Goal: Task Accomplishment & Management: Manage account settings

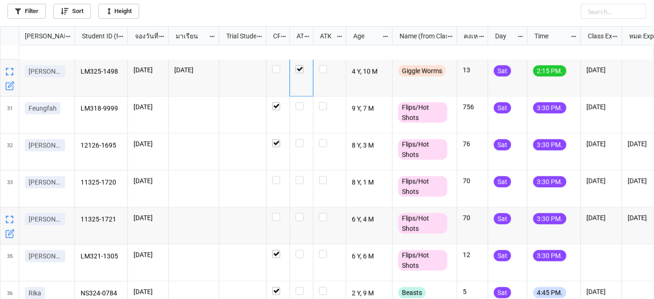
scroll to position [1038, 0]
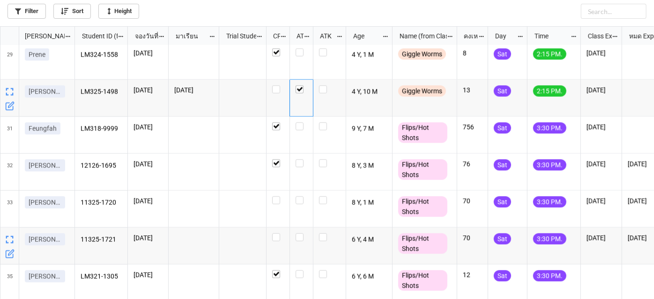
click at [277, 193] on div "LM324-1558 16/8/2025 4 Y, 1 M Giggle Worms 8 Sat 2:15 PM. 3/8/2025 LM325-1498 1…" at bounding box center [364, 172] width 579 height 254
click at [277, 196] on label "grid" at bounding box center [278, 196] width 12 height 0
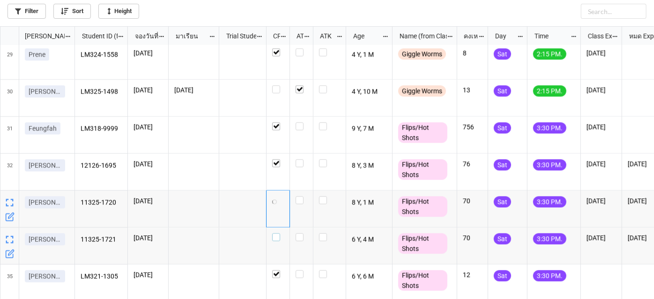
click at [275, 233] on label "grid" at bounding box center [278, 233] width 12 height 0
checkbox input "true"
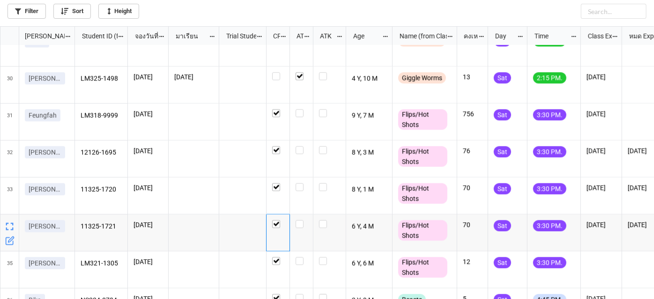
scroll to position [1081, 0]
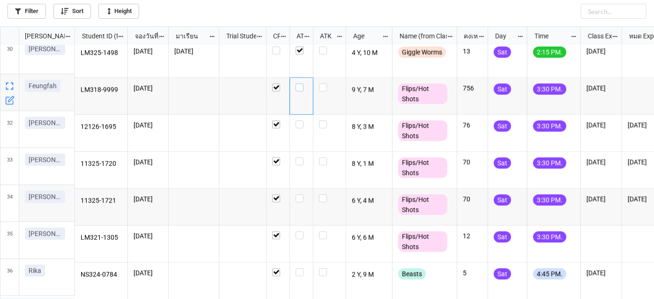
click at [303, 83] on label "grid" at bounding box center [301, 83] width 12 height 0
checkbox input "true"
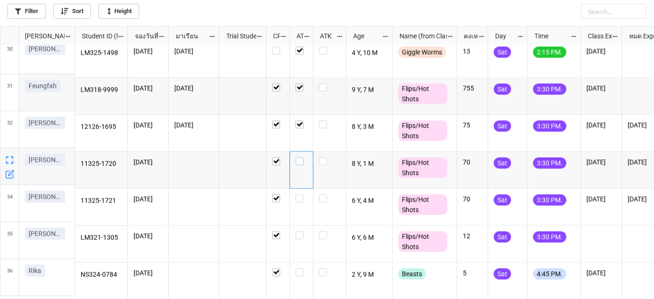
drag, startPoint x: 295, startPoint y: 155, endPoint x: 297, endPoint y: 178, distance: 23.0
click at [296, 157] on label "grid" at bounding box center [301, 157] width 12 height 0
click at [300, 194] on label "grid" at bounding box center [301, 194] width 12 height 0
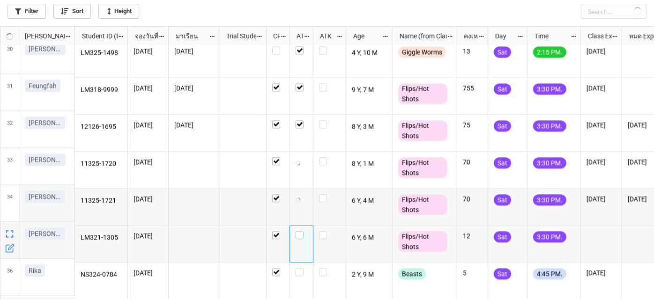
click at [300, 231] on label "grid" at bounding box center [301, 231] width 12 height 0
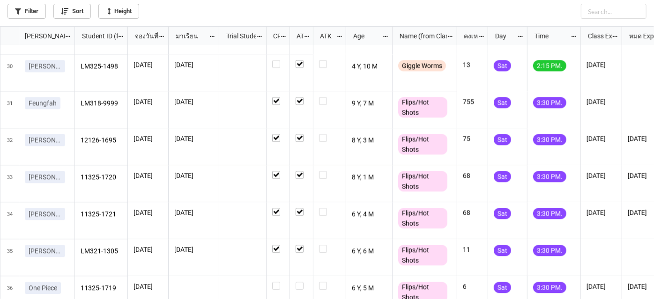
scroll to position [1118, 0]
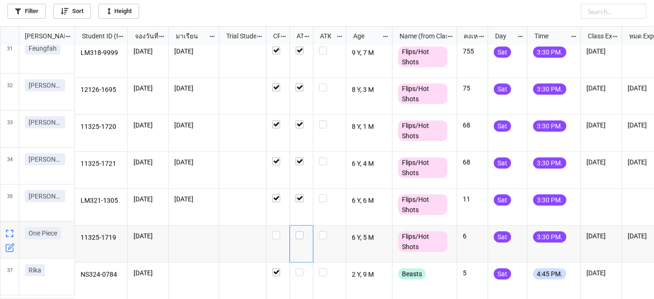
click at [301, 231] on label "grid" at bounding box center [301, 231] width 12 height 0
